Goal: Navigation & Orientation: Go to known website

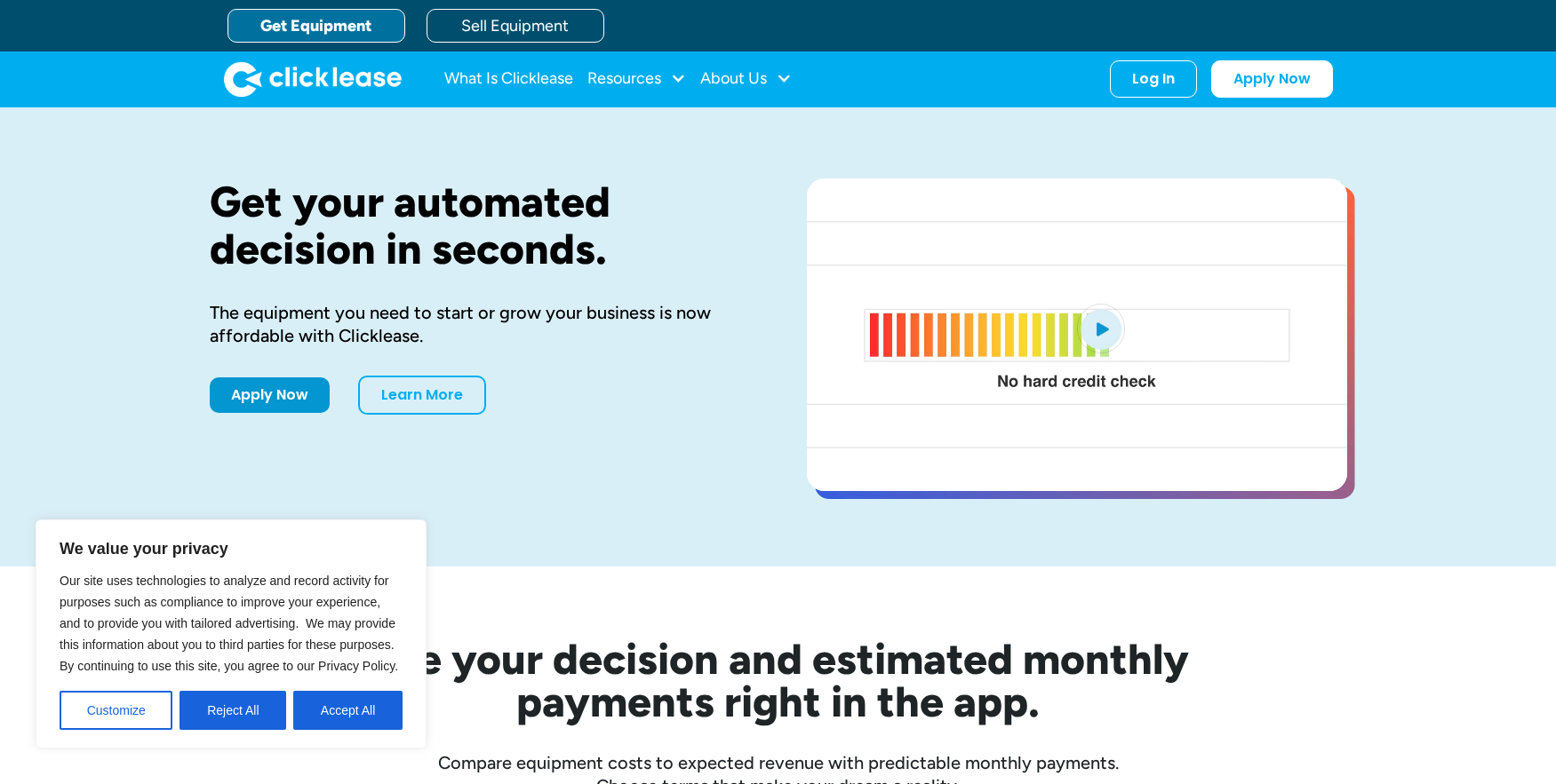
click at [363, 716] on button "Accept All" at bounding box center [348, 711] width 109 height 39
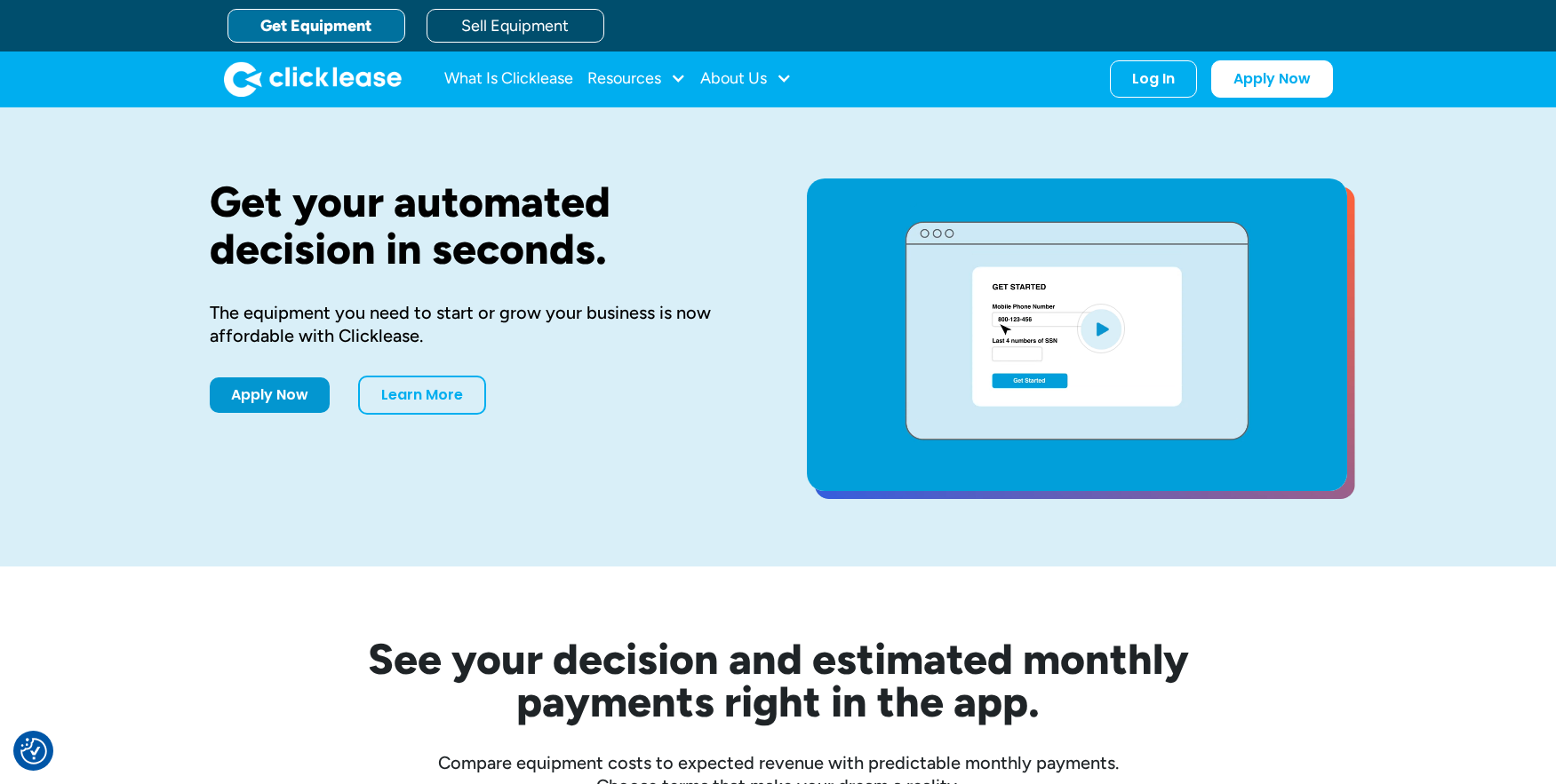
click at [303, 30] on link "Get Equipment" at bounding box center [316, 25] width 178 height 34
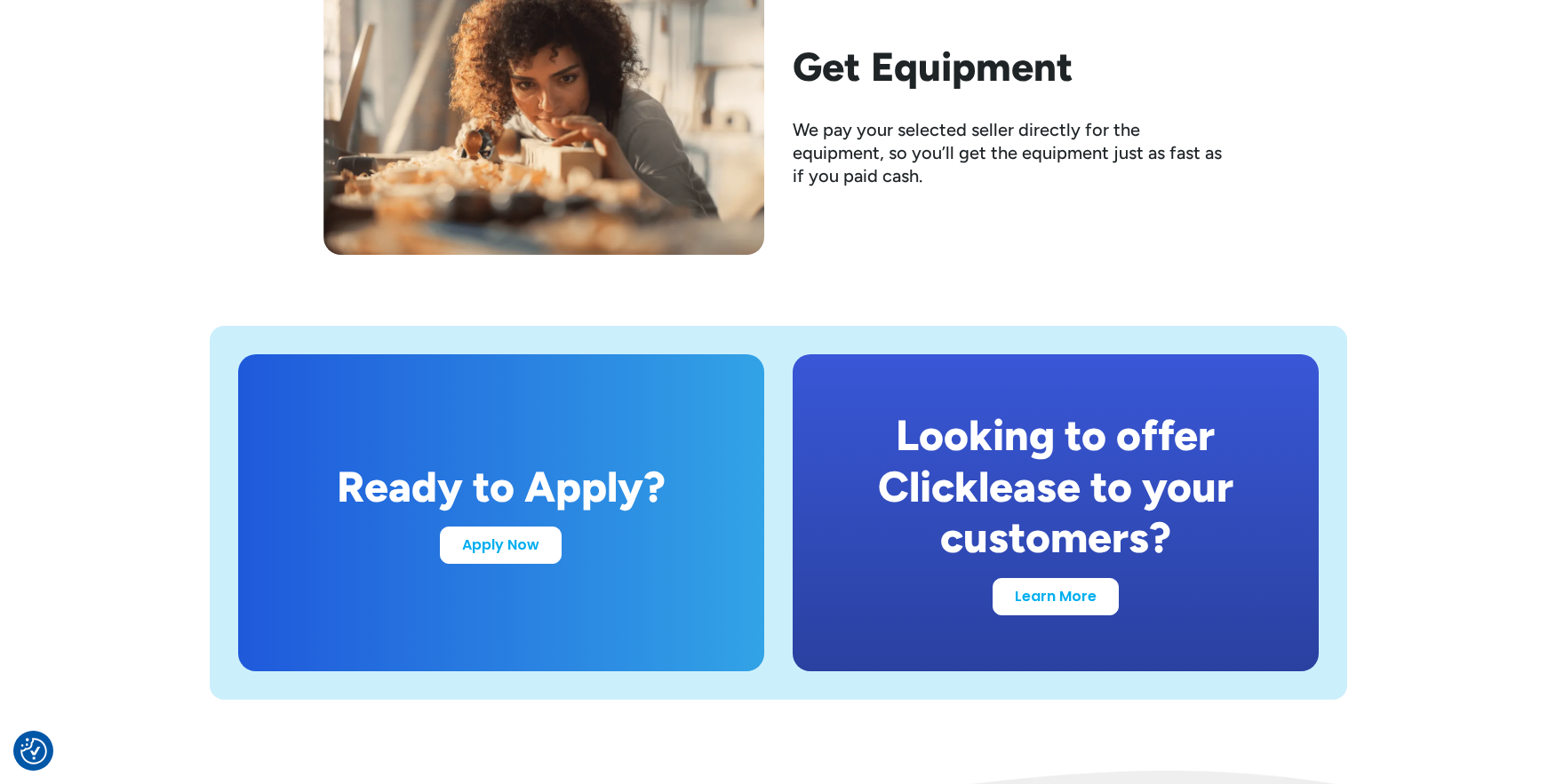
scroll to position [3208, 0]
